Goal: Answer question/provide support: Answer question/provide support

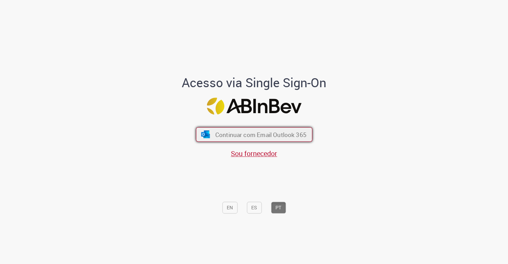
click at [210, 135] on button "Continuar com Email Outlook 365" at bounding box center [254, 134] width 117 height 15
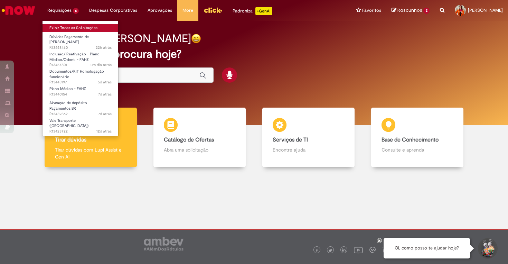
click at [70, 24] on link "Exibir Todas as Solicitações" at bounding box center [81, 28] width 76 height 8
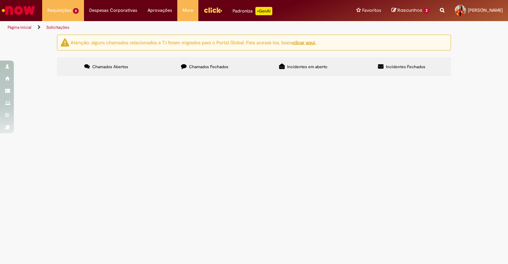
click at [0, 0] on span "Em Validação" at bounding box center [0, 0] width 0 height 0
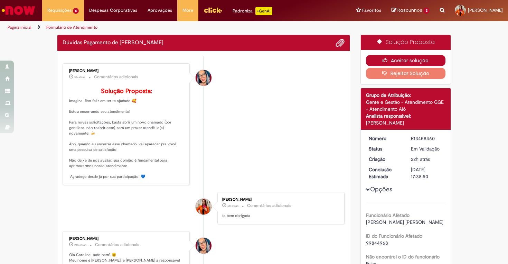
click at [415, 59] on button "Aceitar solução" at bounding box center [406, 60] width 80 height 11
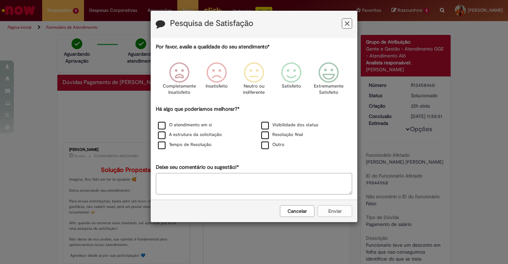
click at [349, 21] on icon "Feedback" at bounding box center [347, 23] width 4 height 7
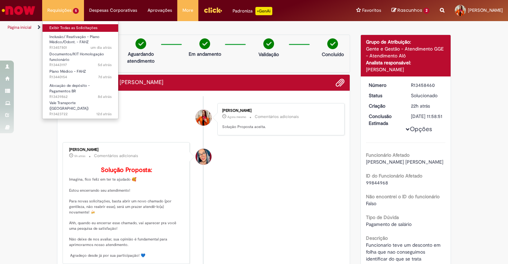
click at [80, 30] on link "Exibir Todas as Solicitações" at bounding box center [81, 28] width 76 height 8
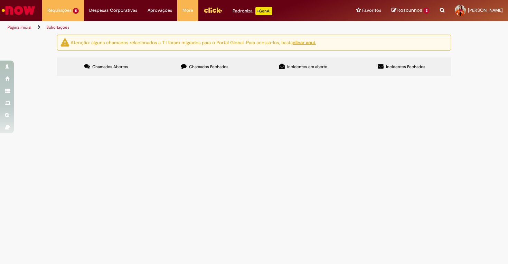
click at [0, 0] on span "Pendente Usuário" at bounding box center [0, 0] width 0 height 0
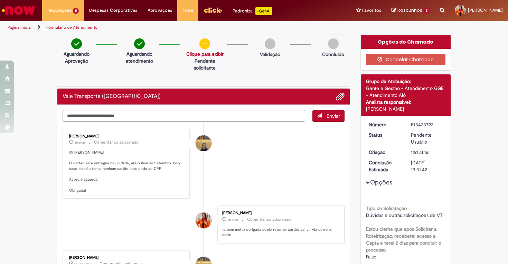
click at [214, 112] on textarea "Digite sua mensagem aqui..." at bounding box center [184, 116] width 243 height 12
type textarea "**********"
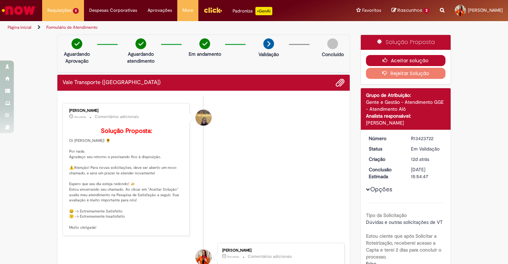
click at [401, 59] on button "Aceitar solução" at bounding box center [406, 60] width 80 height 11
